Goal: Task Accomplishment & Management: Manage account settings

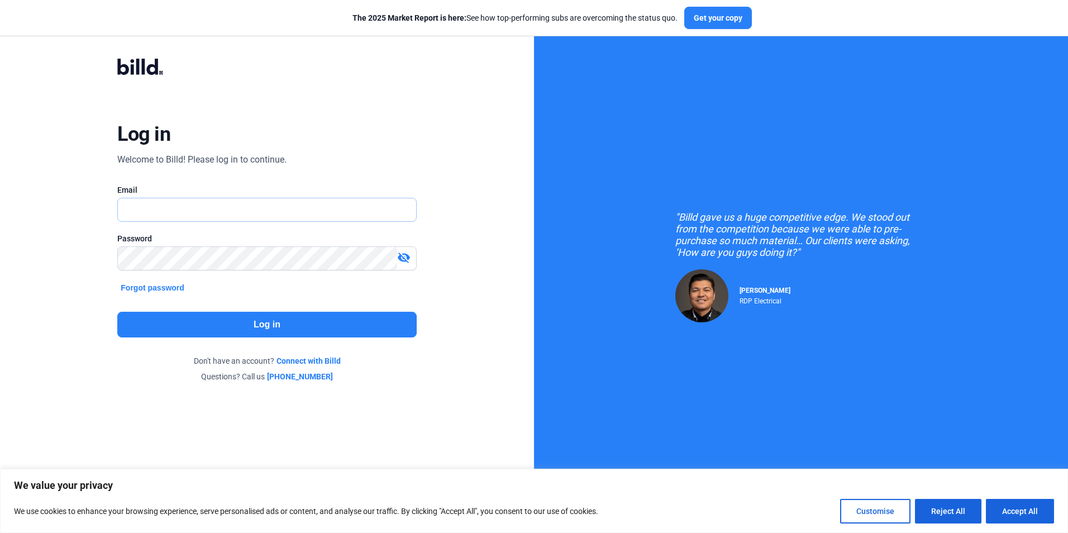
drag, startPoint x: 172, startPoint y: 210, endPoint x: 179, endPoint y: 207, distance: 7.6
click at [172, 210] on input "text" at bounding box center [260, 209] width 285 height 23
type input "[EMAIL_ADDRESS][DOMAIN_NAME]"
click at [240, 318] on button "Log in" at bounding box center [266, 325] width 299 height 26
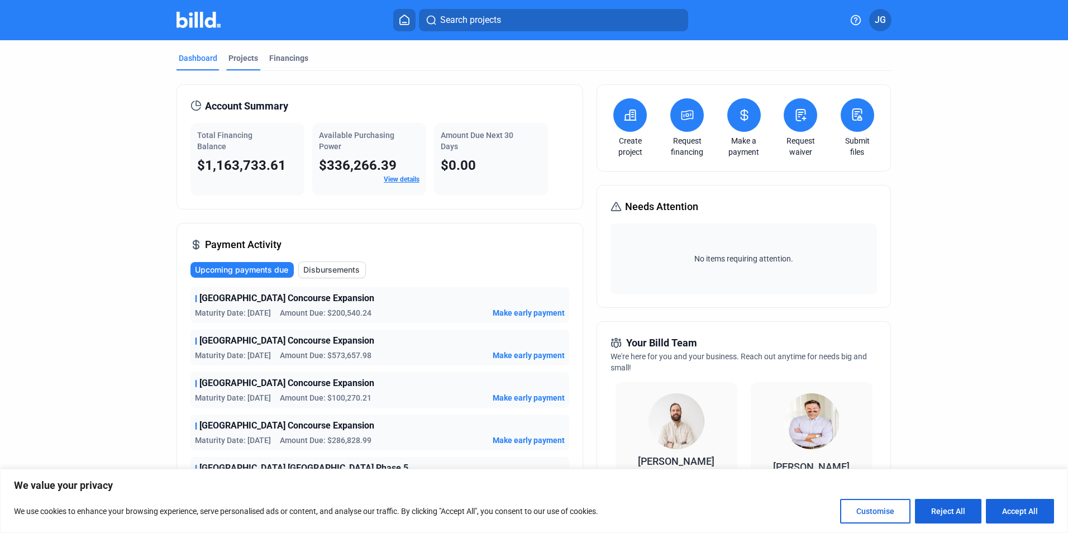
click at [232, 56] on div "Projects" at bounding box center [244, 58] width 30 height 11
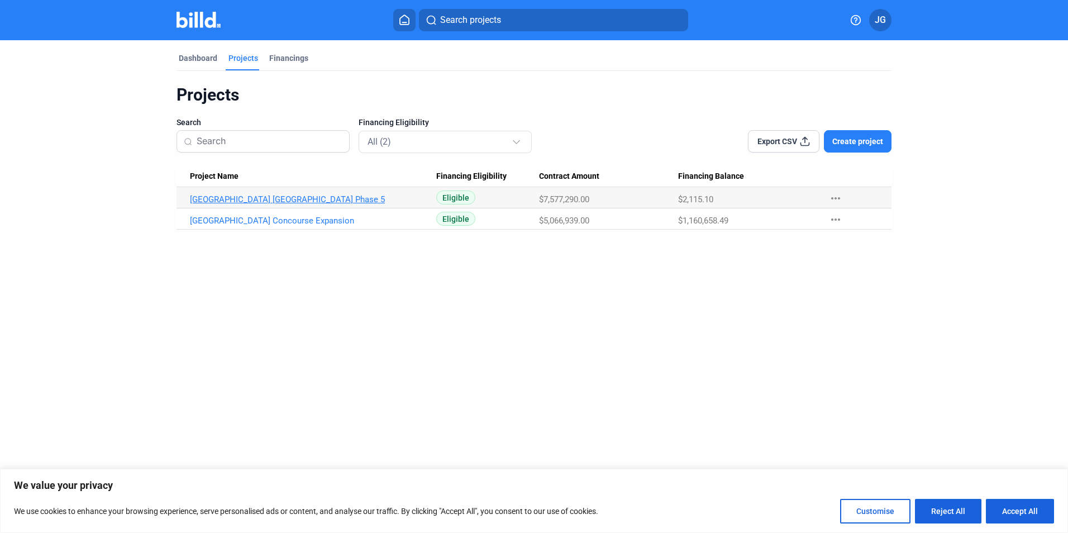
click at [257, 197] on link "[GEOGRAPHIC_DATA] [GEOGRAPHIC_DATA] Phase 5" at bounding box center [313, 199] width 246 height 10
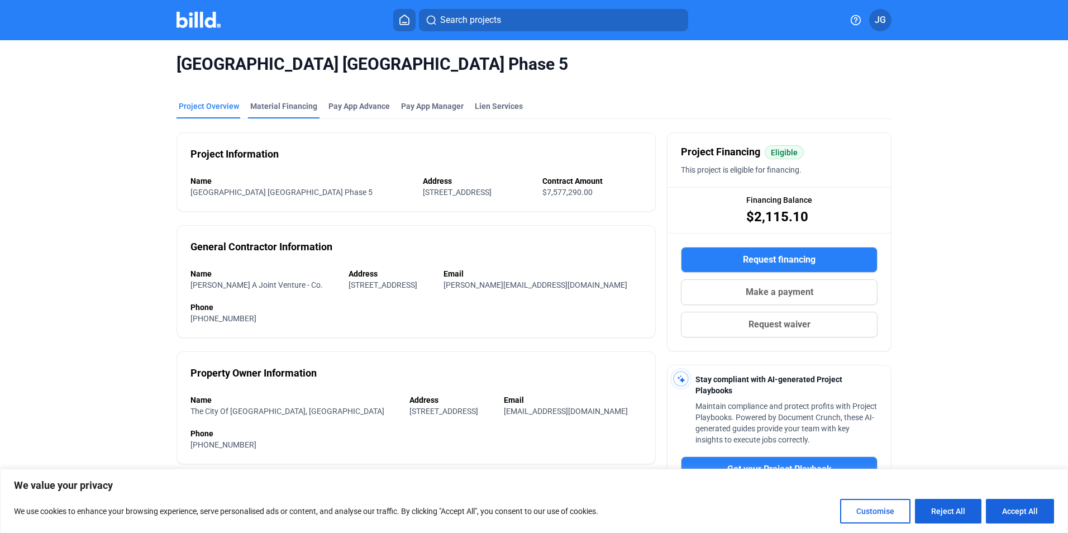
click at [270, 106] on div "Material Financing" at bounding box center [283, 106] width 67 height 11
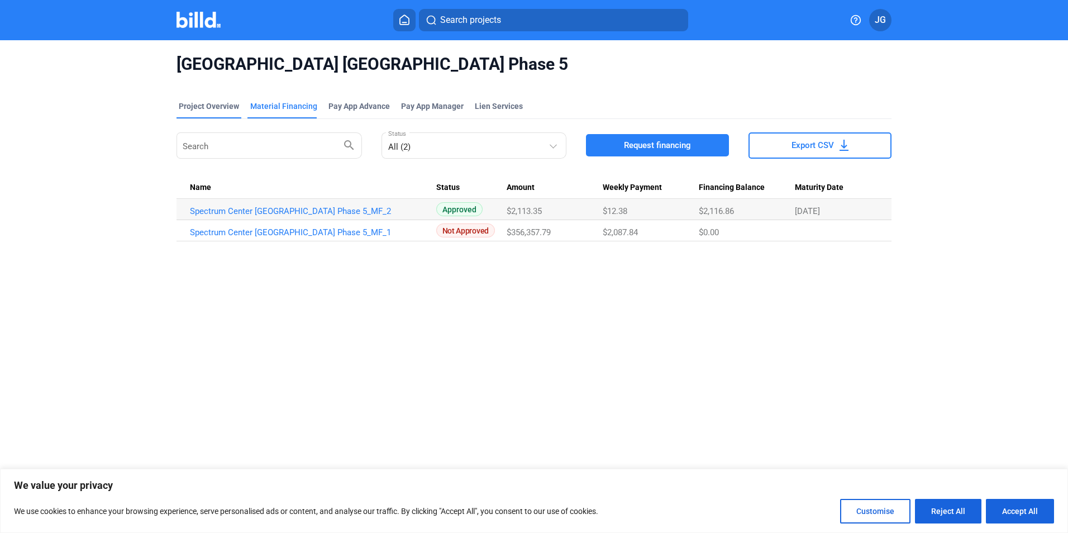
click at [191, 101] on div "Project Overview" at bounding box center [209, 106] width 60 height 11
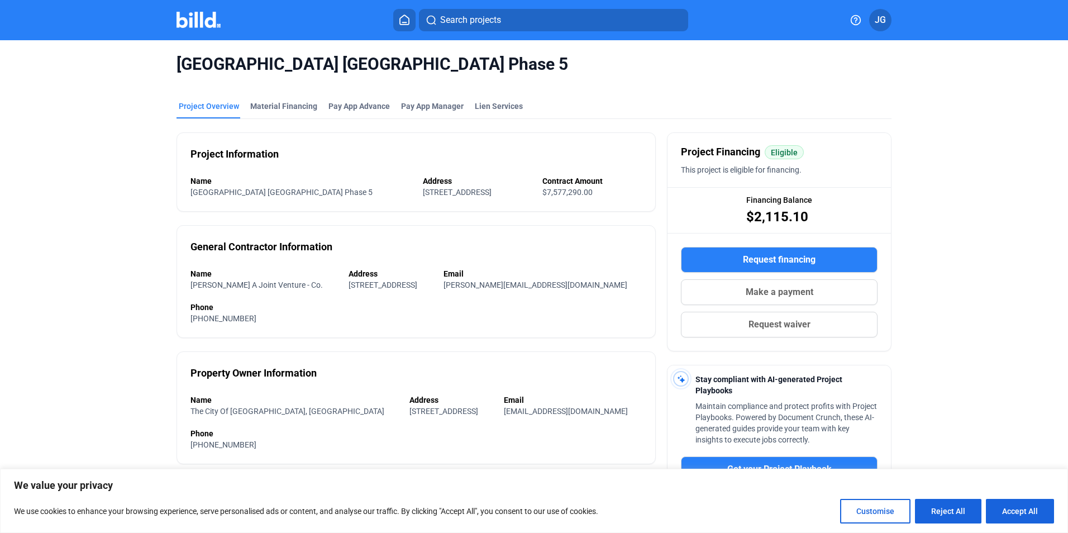
click at [92, 192] on div "Spectrum Center Reno Phase 5 Project Overview Material Financing Pay App Advanc…" at bounding box center [533, 399] width 897 height 718
click at [288, 106] on div "Material Financing" at bounding box center [283, 106] width 67 height 11
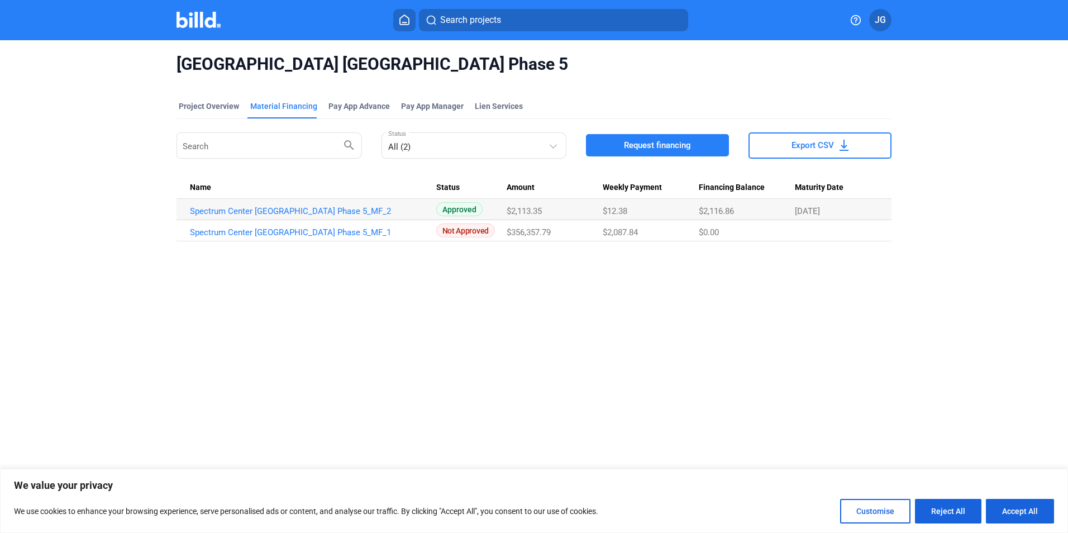
click at [335, 317] on div "Spectrum Center Reno Phase 5 Project Overview Material Financing Pay App Advanc…" at bounding box center [534, 272] width 1068 height 465
